Goal: Communication & Community: Participate in discussion

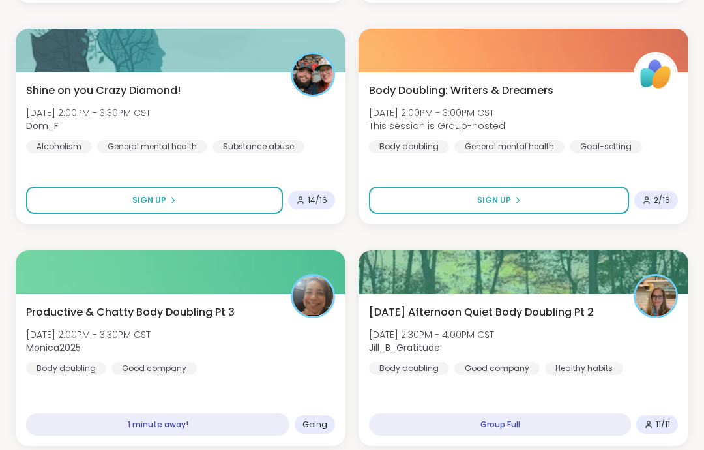
scroll to position [1299, 0]
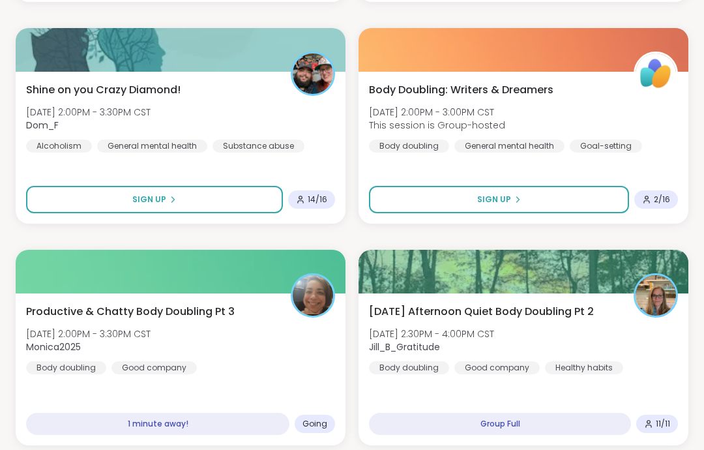
click at [271, 314] on div "Productive & Chatty Body Doubling Pt 3 [DATE] 2:00PM - 3:30PM CST Monica2025 Bo…" at bounding box center [180, 339] width 309 height 70
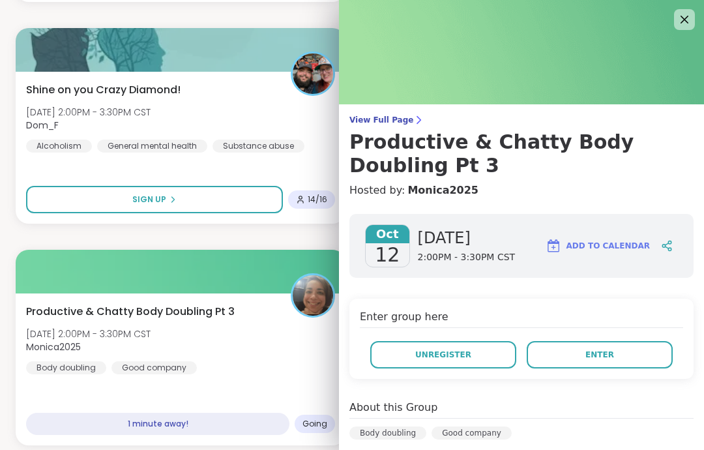
click at [639, 346] on button "Enter" at bounding box center [599, 354] width 146 height 27
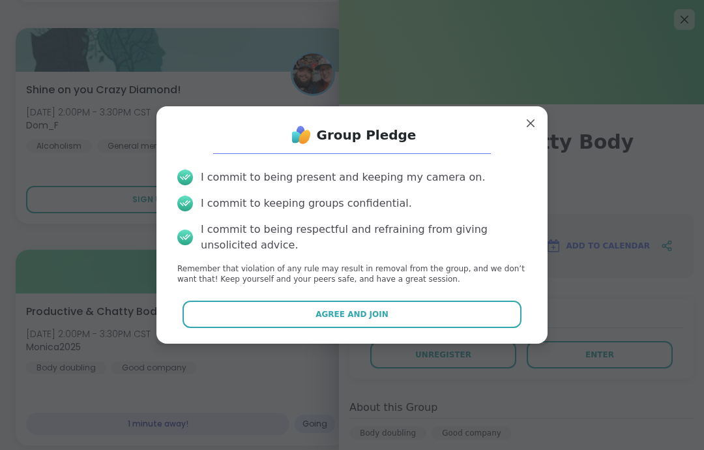
click at [504, 328] on button "Agree and Join" at bounding box center [351, 313] width 339 height 27
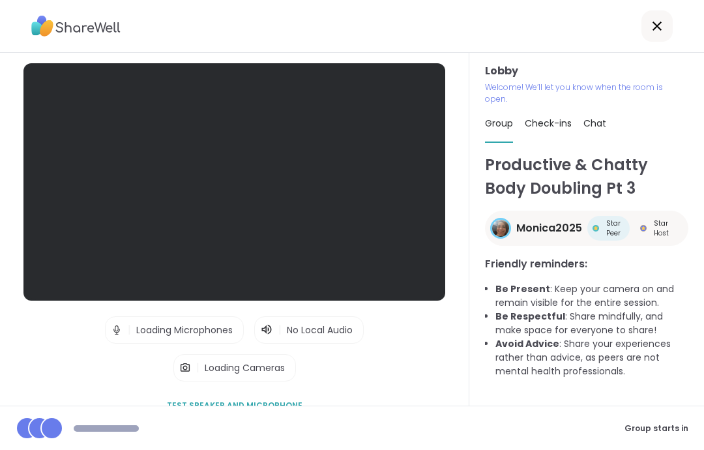
scroll to position [52, 0]
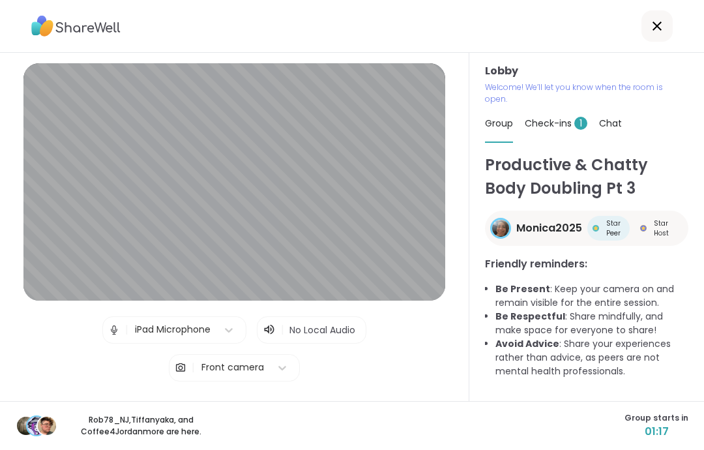
click at [566, 117] on span "Check-ins 1" at bounding box center [555, 123] width 63 height 13
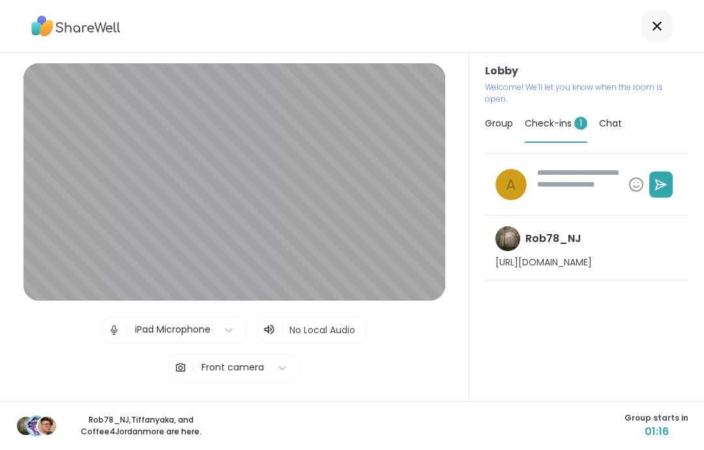
type textarea "*"
click at [505, 117] on span "Group" at bounding box center [499, 123] width 28 height 13
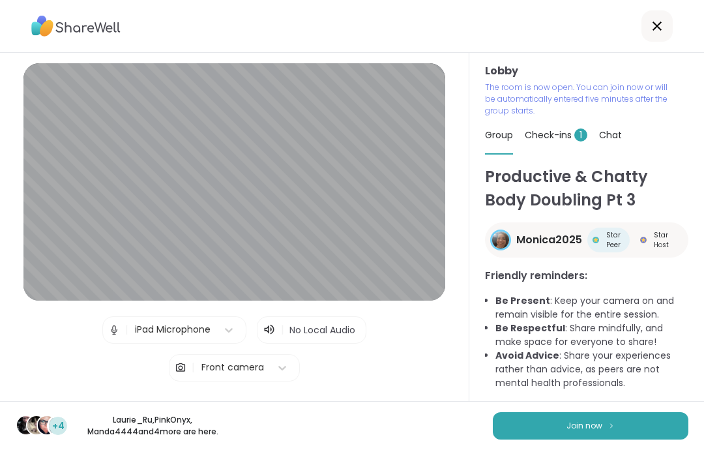
click at [637, 419] on button "Join now" at bounding box center [590, 425] width 195 height 27
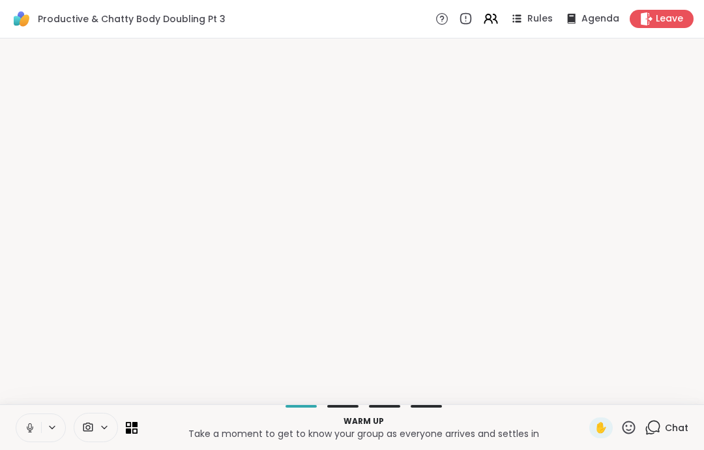
scroll to position [0, 0]
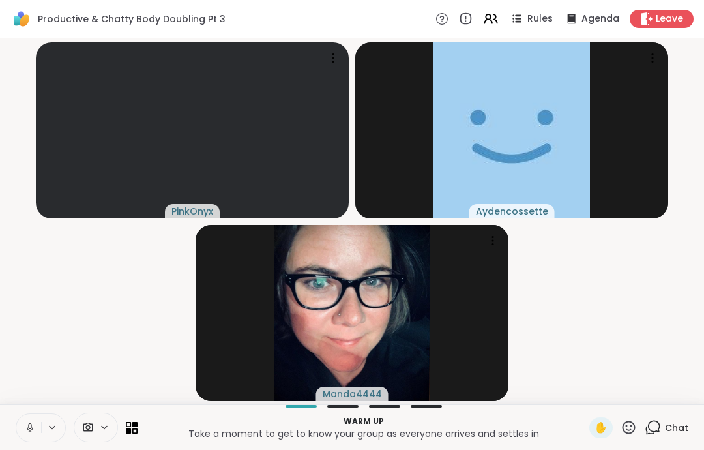
click at [22, 419] on button at bounding box center [28, 427] width 25 height 27
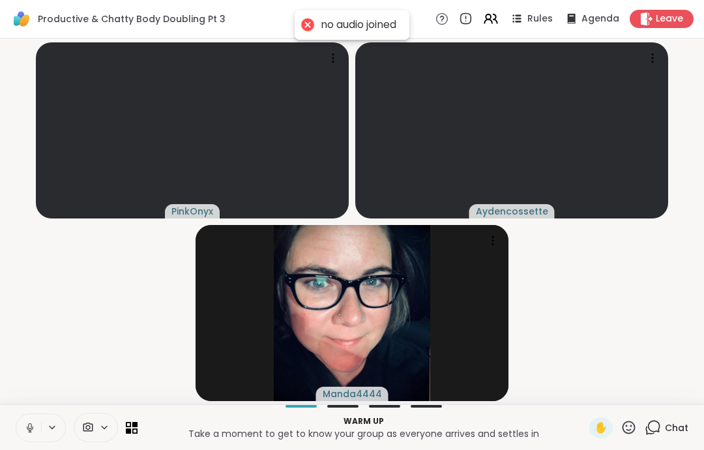
click at [25, 422] on icon at bounding box center [30, 428] width 12 height 12
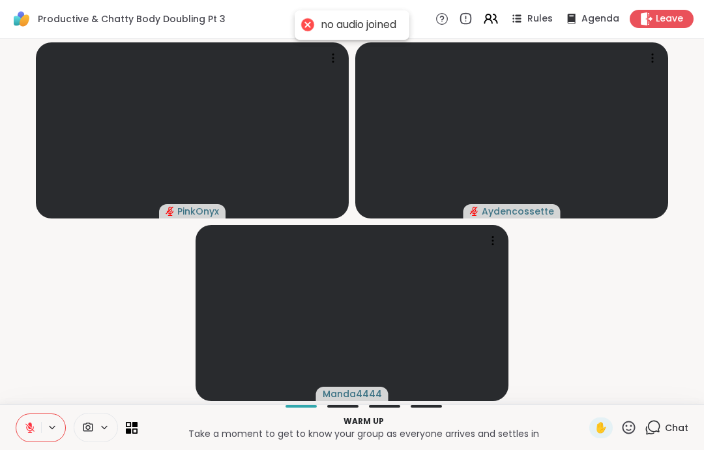
click at [28, 424] on icon at bounding box center [30, 428] width 12 height 12
click at [31, 426] on icon at bounding box center [29, 426] width 3 height 6
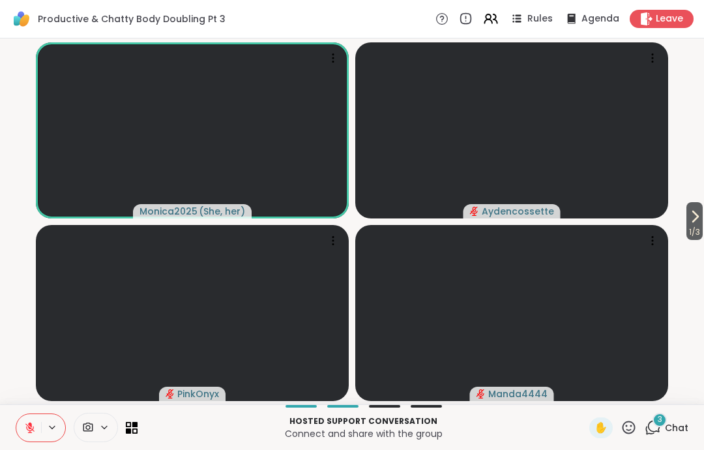
click at [31, 426] on icon at bounding box center [30, 424] width 4 height 5
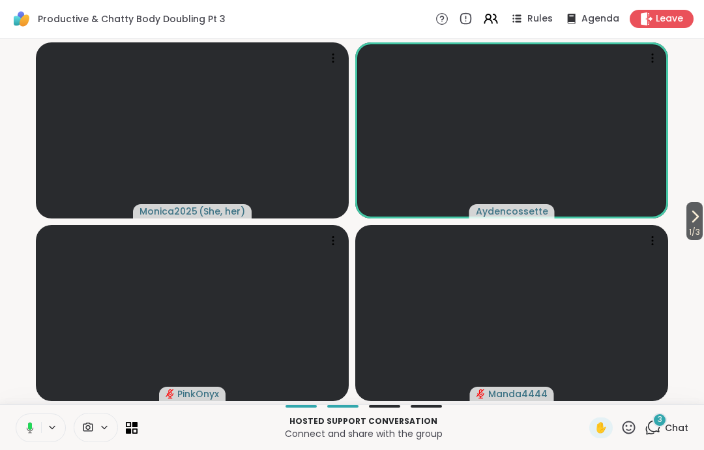
click at [26, 422] on icon at bounding box center [28, 428] width 12 height 12
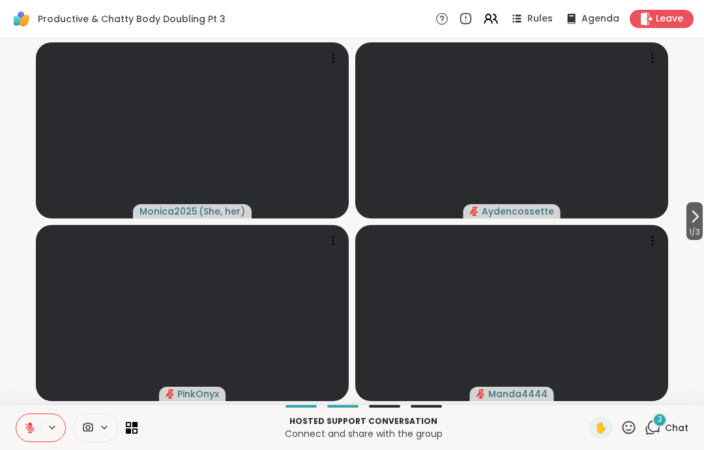
click at [210, 446] on div "Hosted support conversation Connect and share with the group ✋ 3 Chat" at bounding box center [352, 427] width 704 height 46
